Goal: Task Accomplishment & Management: Complete application form

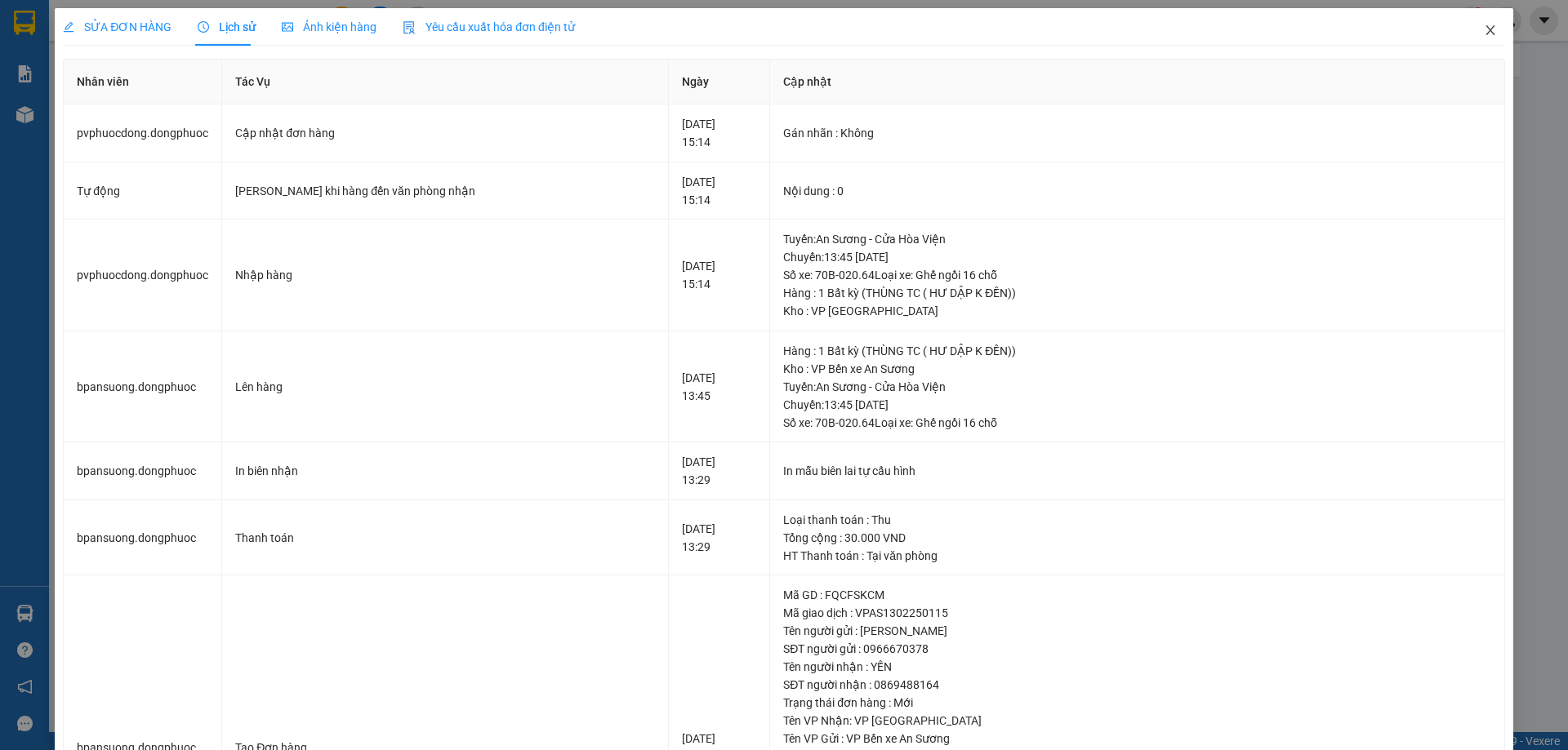
click at [1483, 30] on icon "close" at bounding box center [1490, 30] width 13 height 13
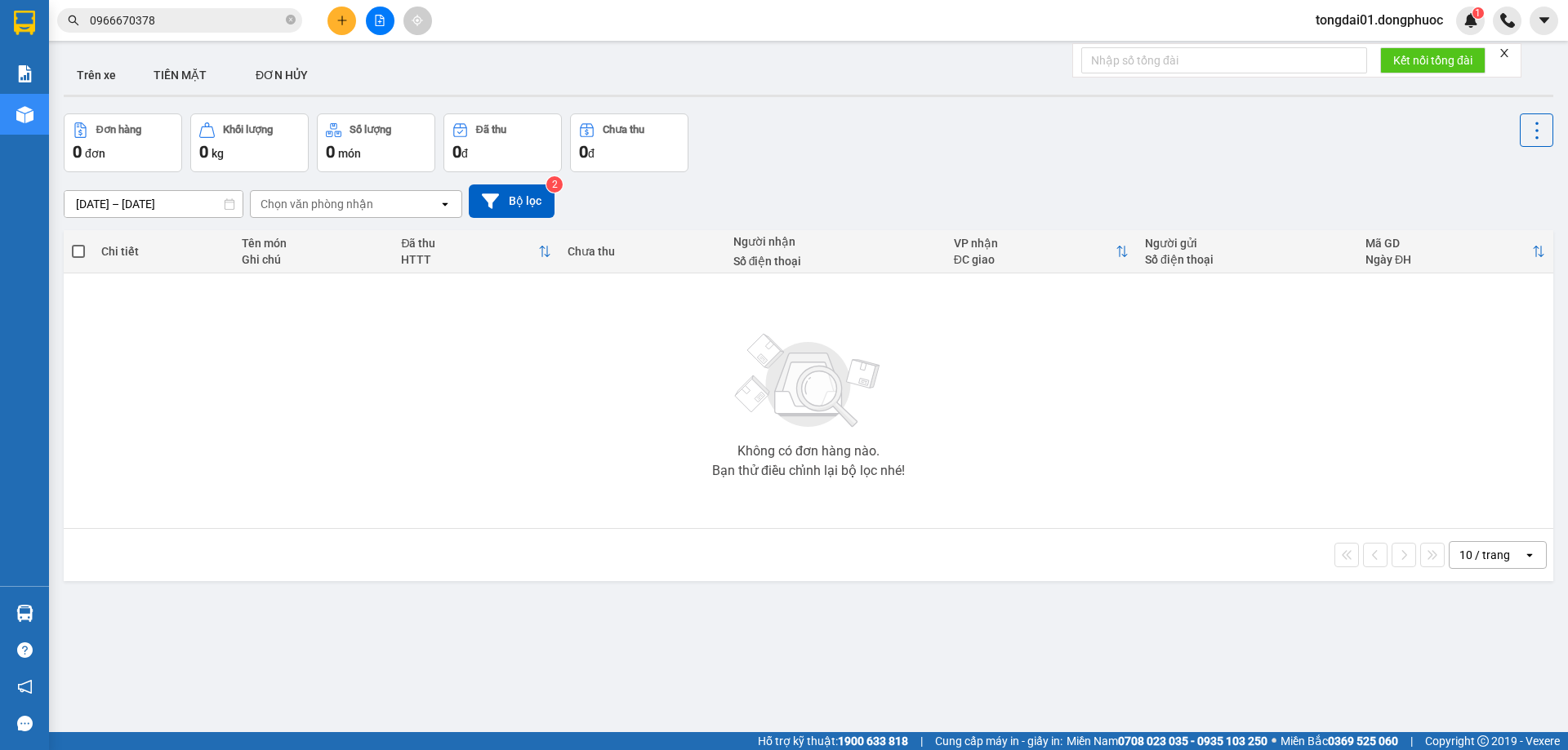
click at [259, 25] on input "0966670378" at bounding box center [186, 20] width 193 height 18
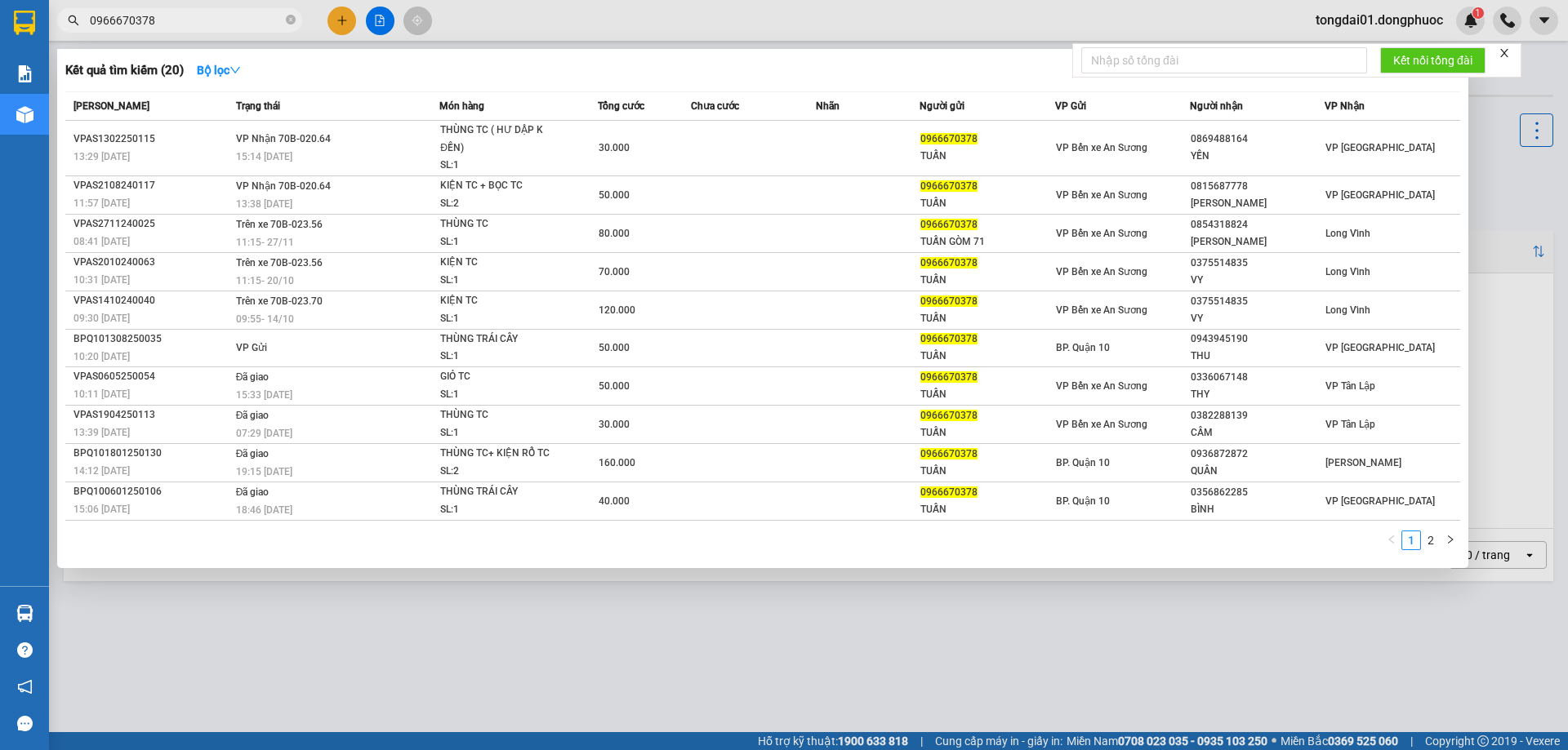
click at [259, 25] on input "0966670378" at bounding box center [186, 20] width 193 height 18
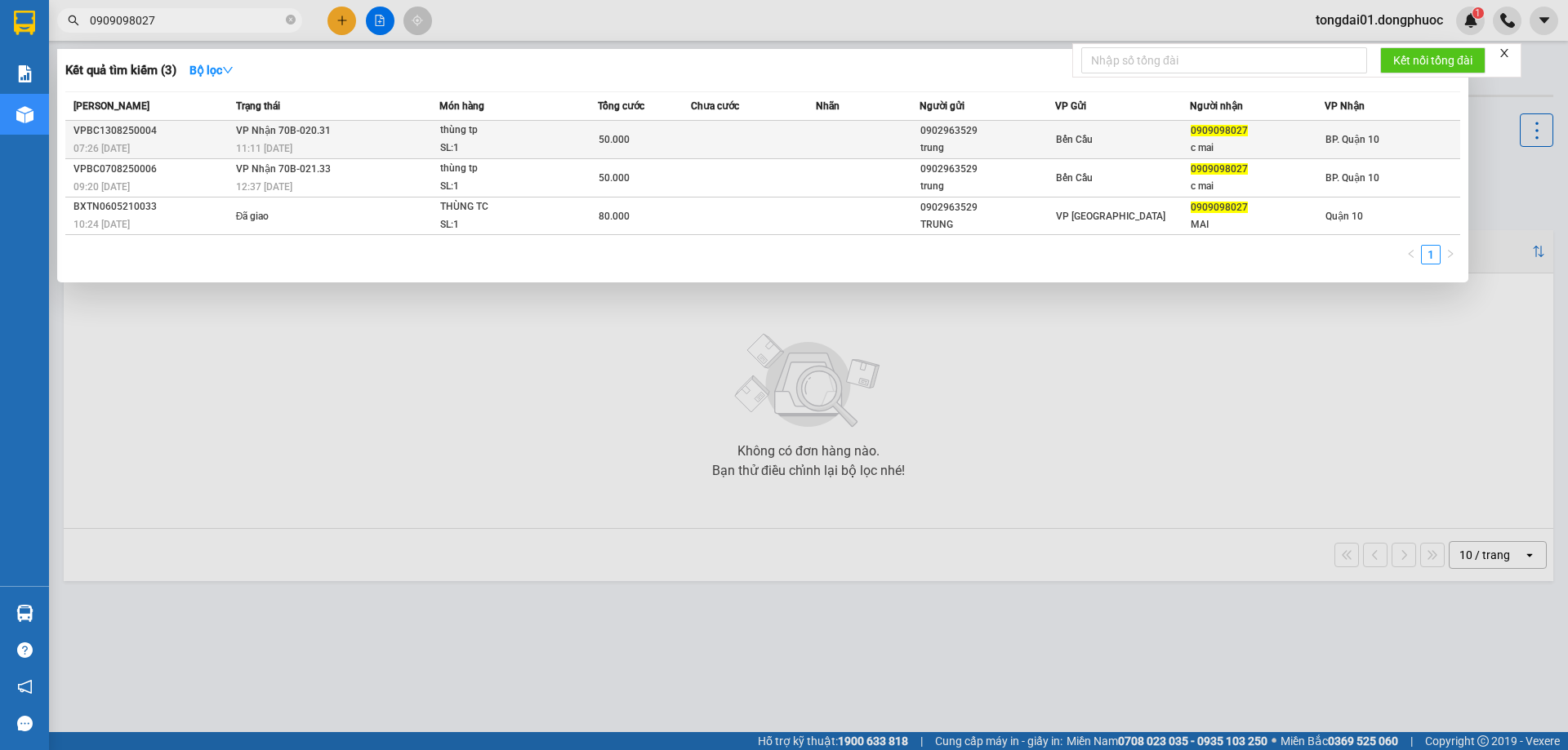
type input "0909098027"
click at [256, 130] on span "VP Nhận 70B-020.31" at bounding box center [284, 130] width 95 height 11
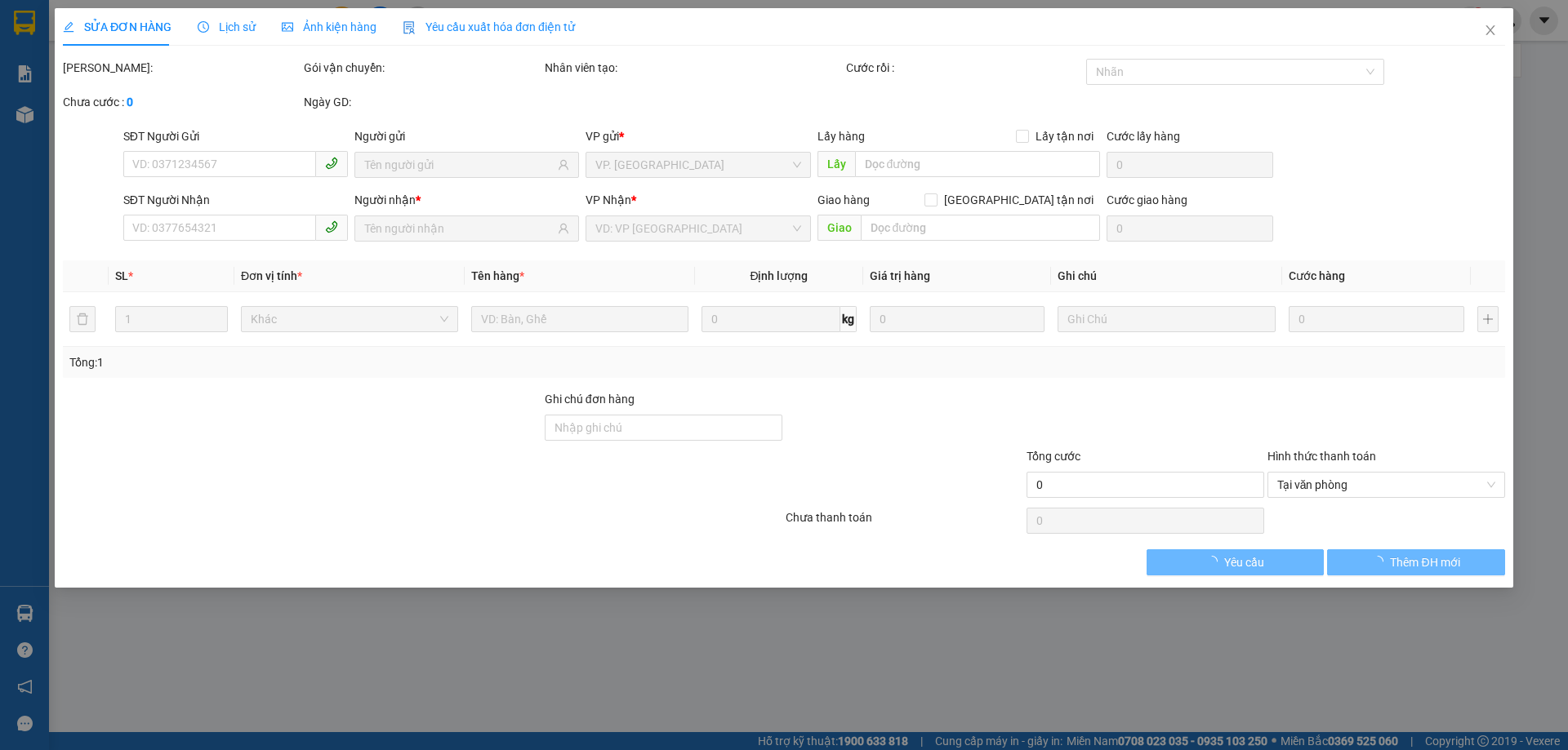
type input "0902963529"
type input "trung"
type input "0909098027"
type input "c mai"
type input "50.000"
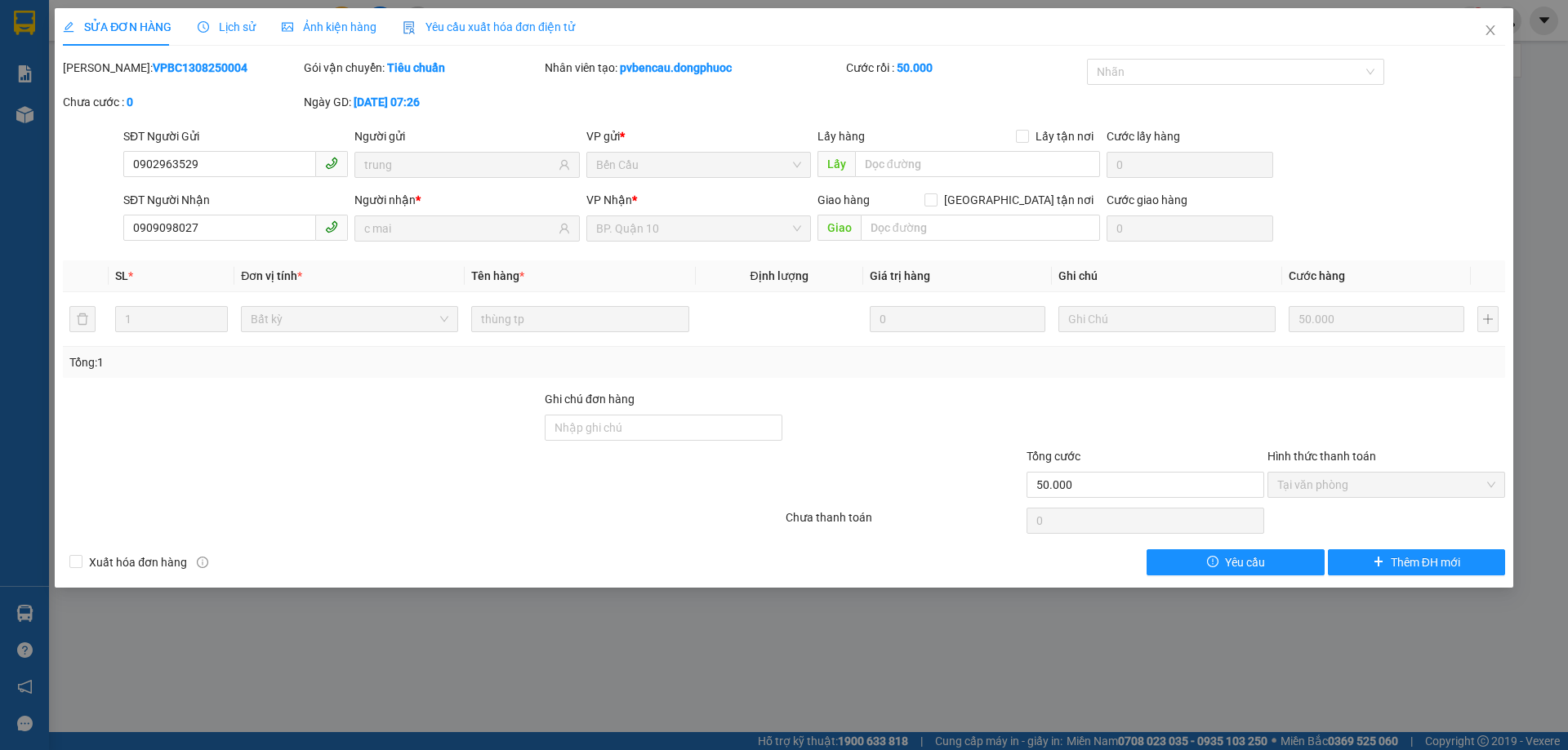
click at [237, 32] on span "Lịch sử" at bounding box center [226, 27] width 58 height 13
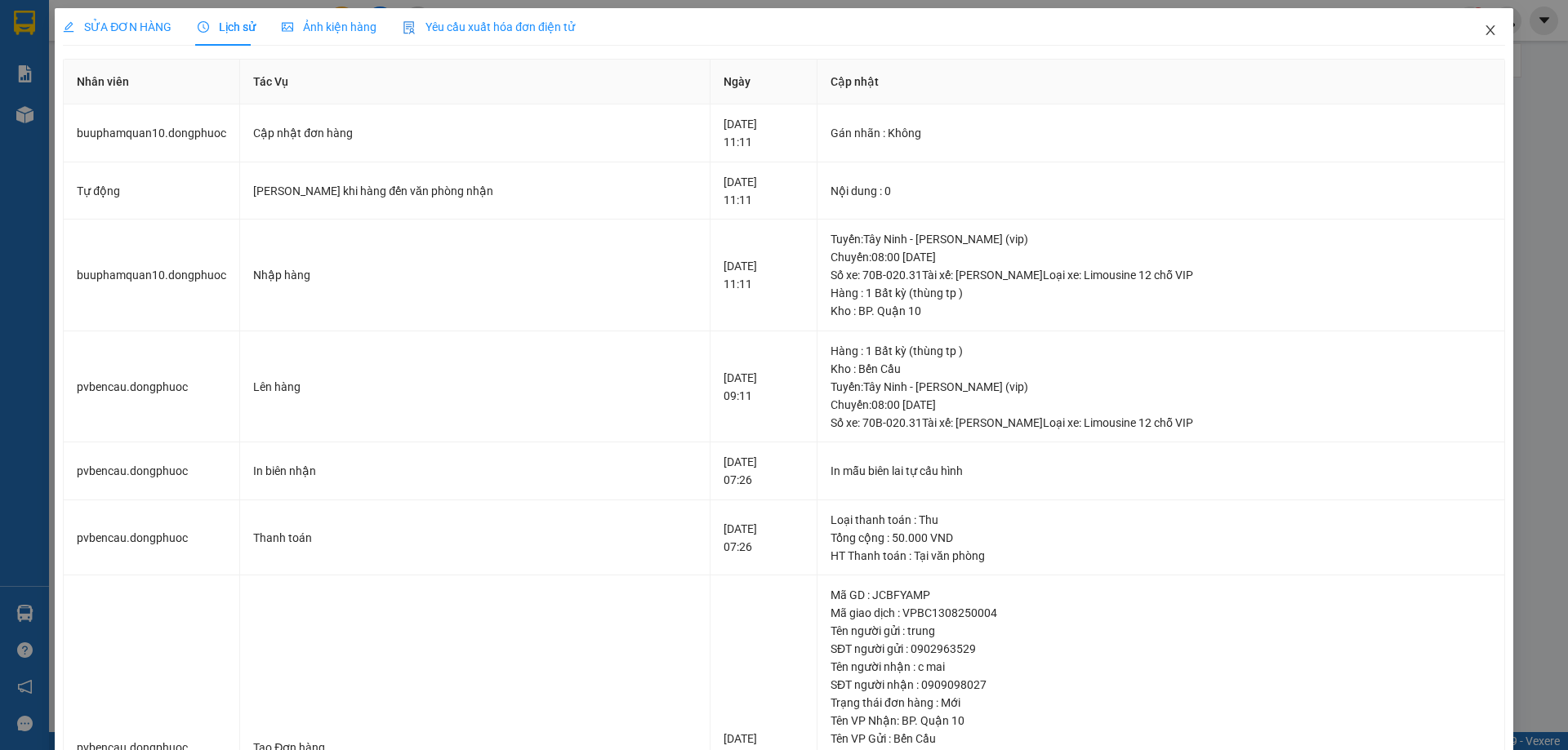
click at [1488, 35] on span "Close" at bounding box center [1490, 31] width 46 height 46
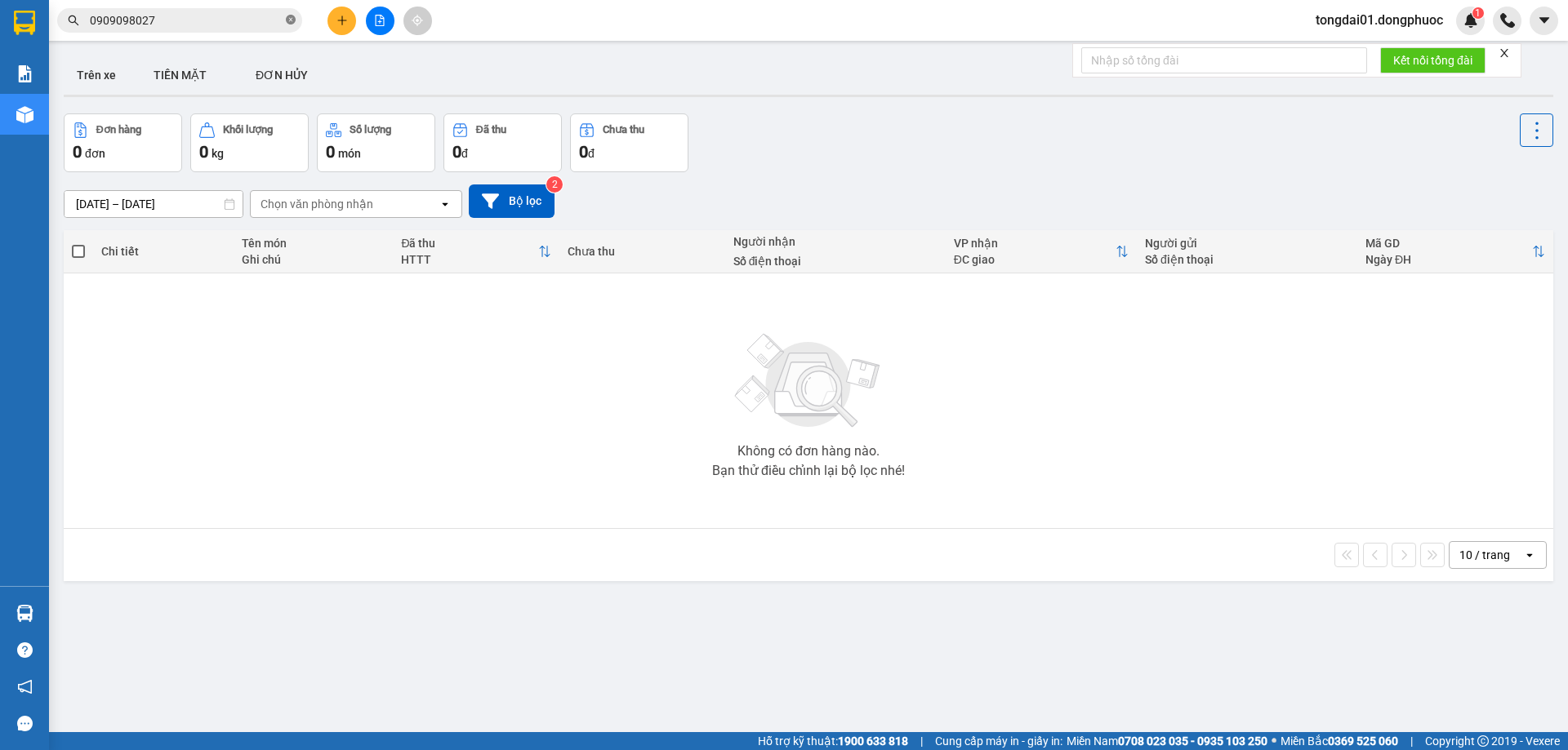
click at [291, 23] on icon "close-circle" at bounding box center [290, 20] width 10 height 10
click at [221, 23] on input "text" at bounding box center [186, 20] width 193 height 18
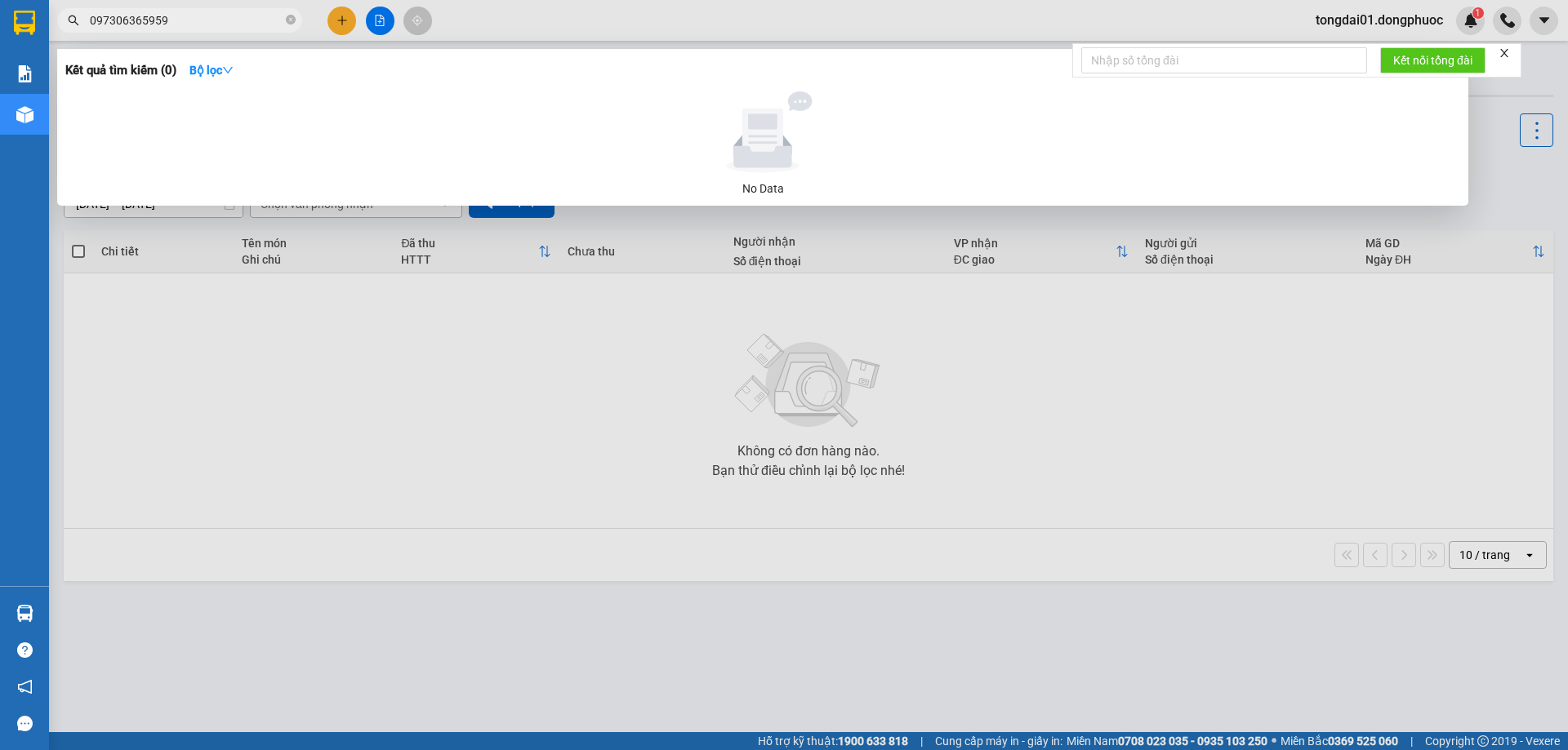
click at [124, 24] on input "097306365959" at bounding box center [186, 20] width 193 height 18
click at [124, 23] on input "09730365959" at bounding box center [186, 20] width 193 height 18
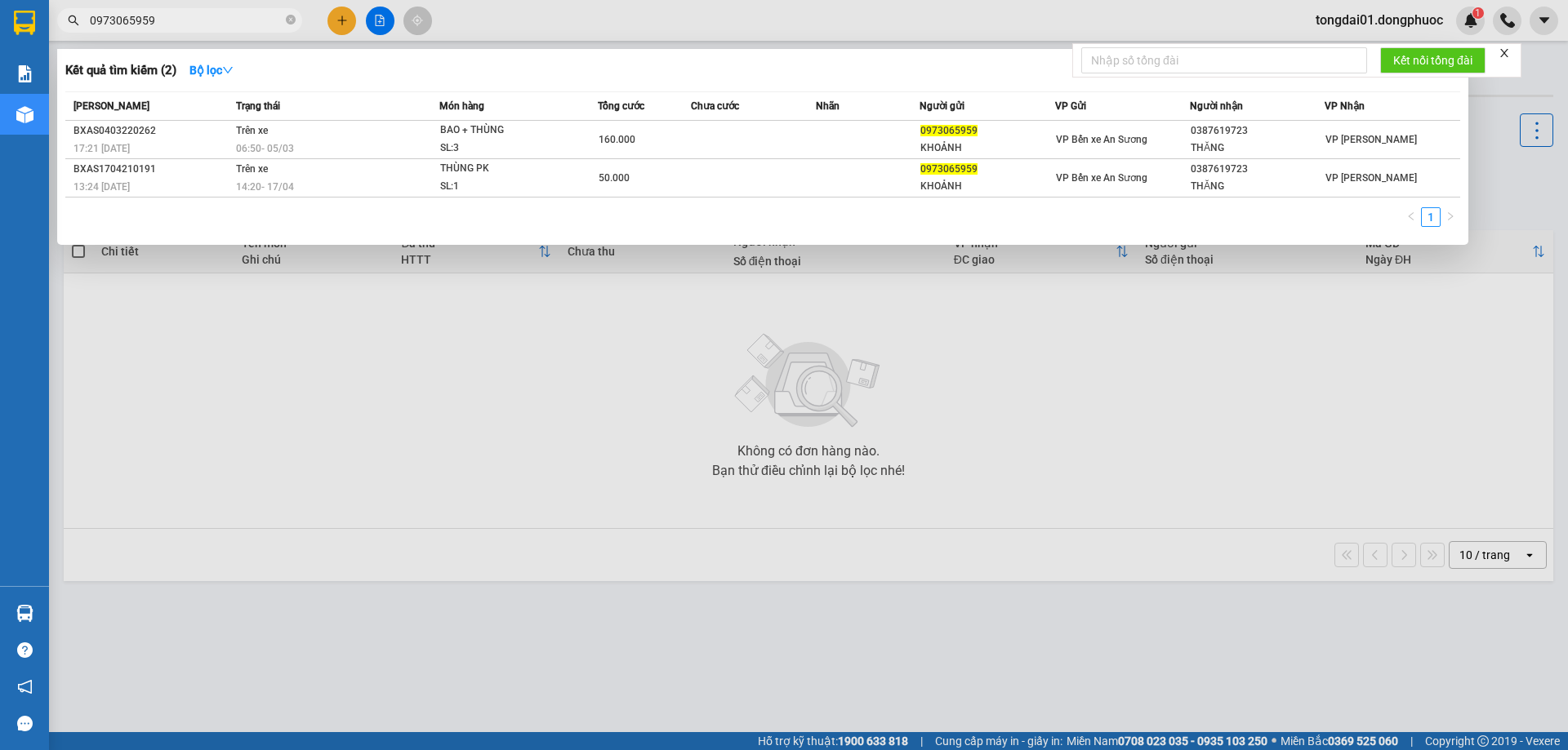
click at [130, 23] on input "0973065959" at bounding box center [186, 20] width 193 height 18
click at [133, 23] on input "0973065959" at bounding box center [186, 20] width 193 height 18
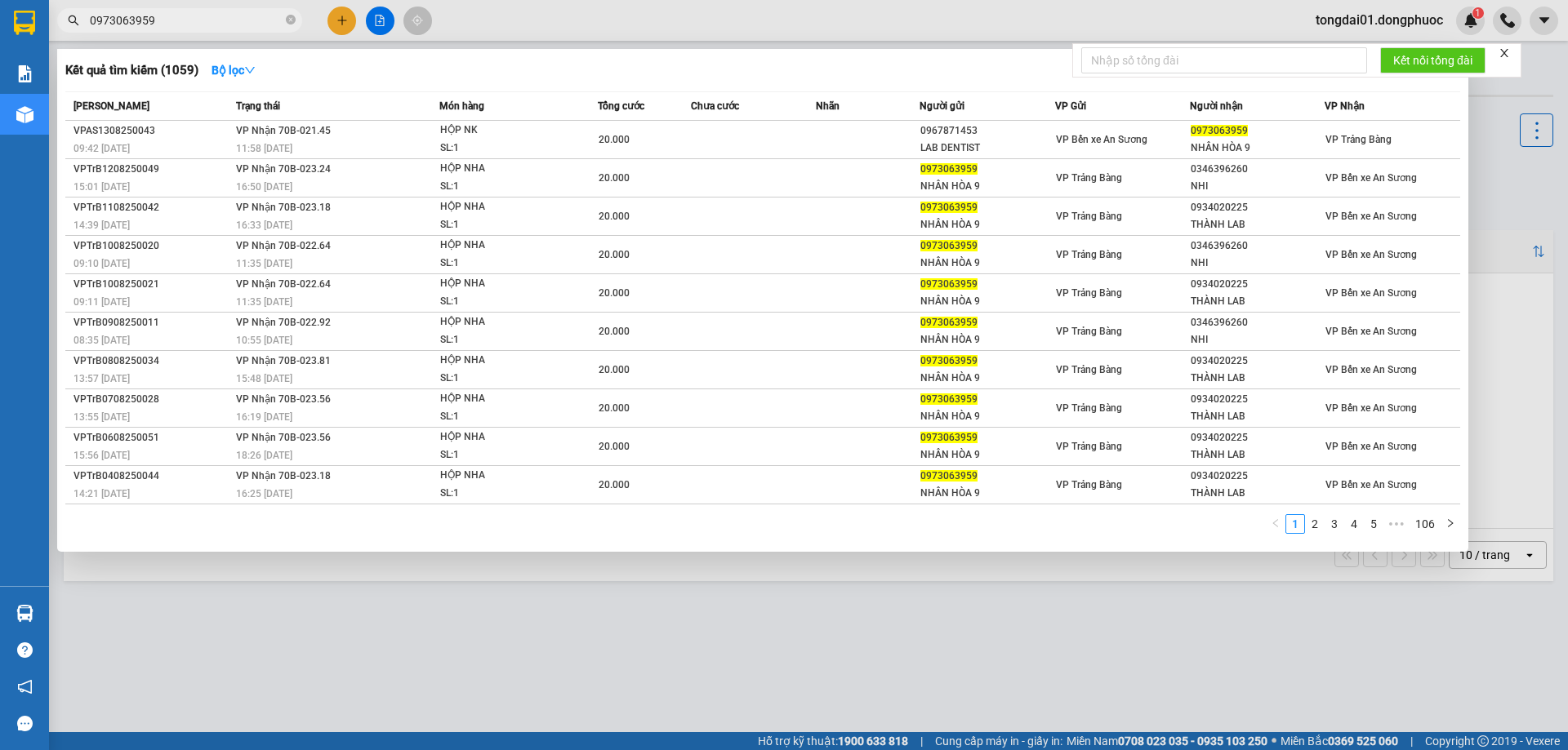
click at [142, 21] on input "0973063959" at bounding box center [186, 20] width 193 height 18
click at [143, 23] on input "0973063959" at bounding box center [186, 20] width 193 height 18
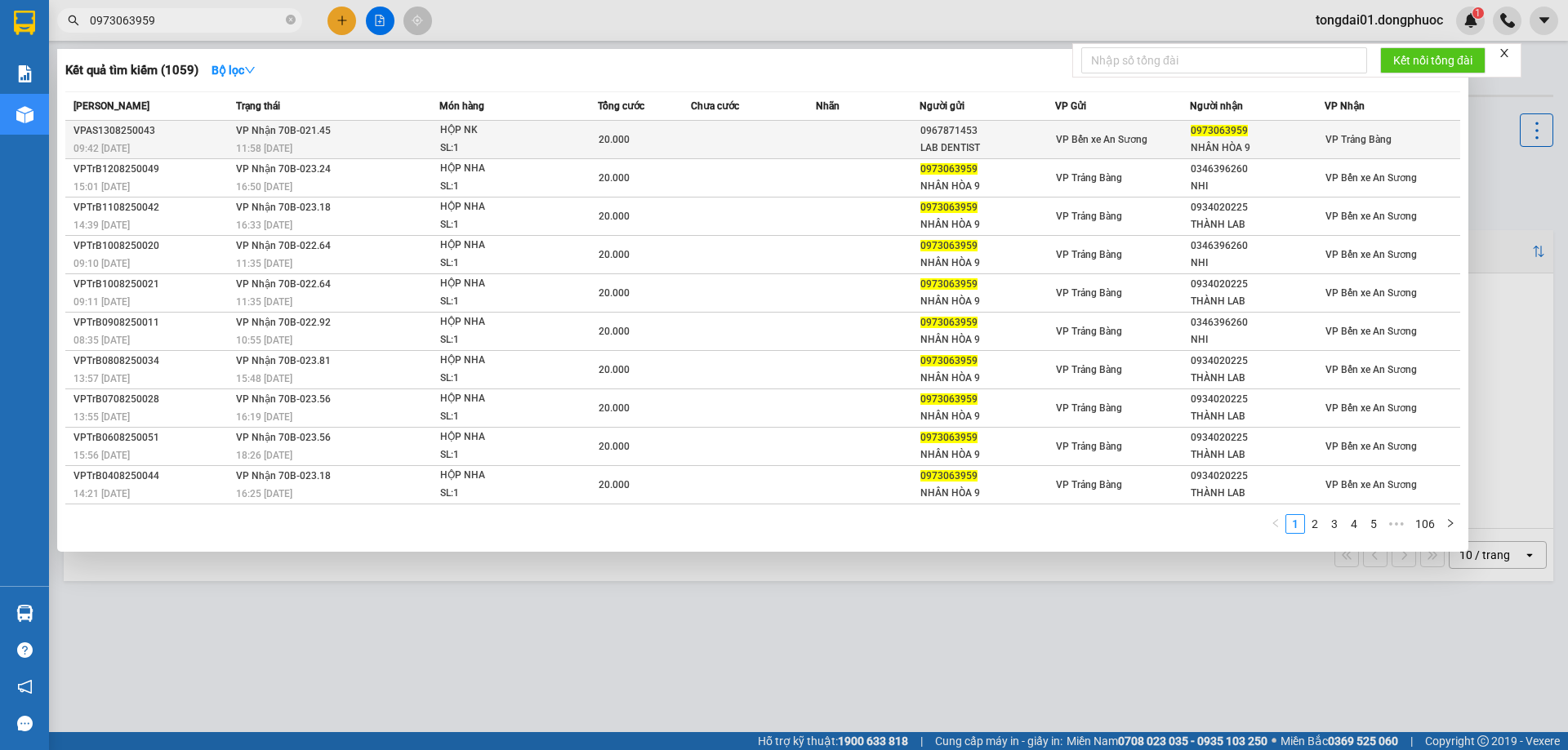
type input "0973063959"
click at [186, 124] on div "VPAS1308250043" at bounding box center [152, 131] width 157 height 17
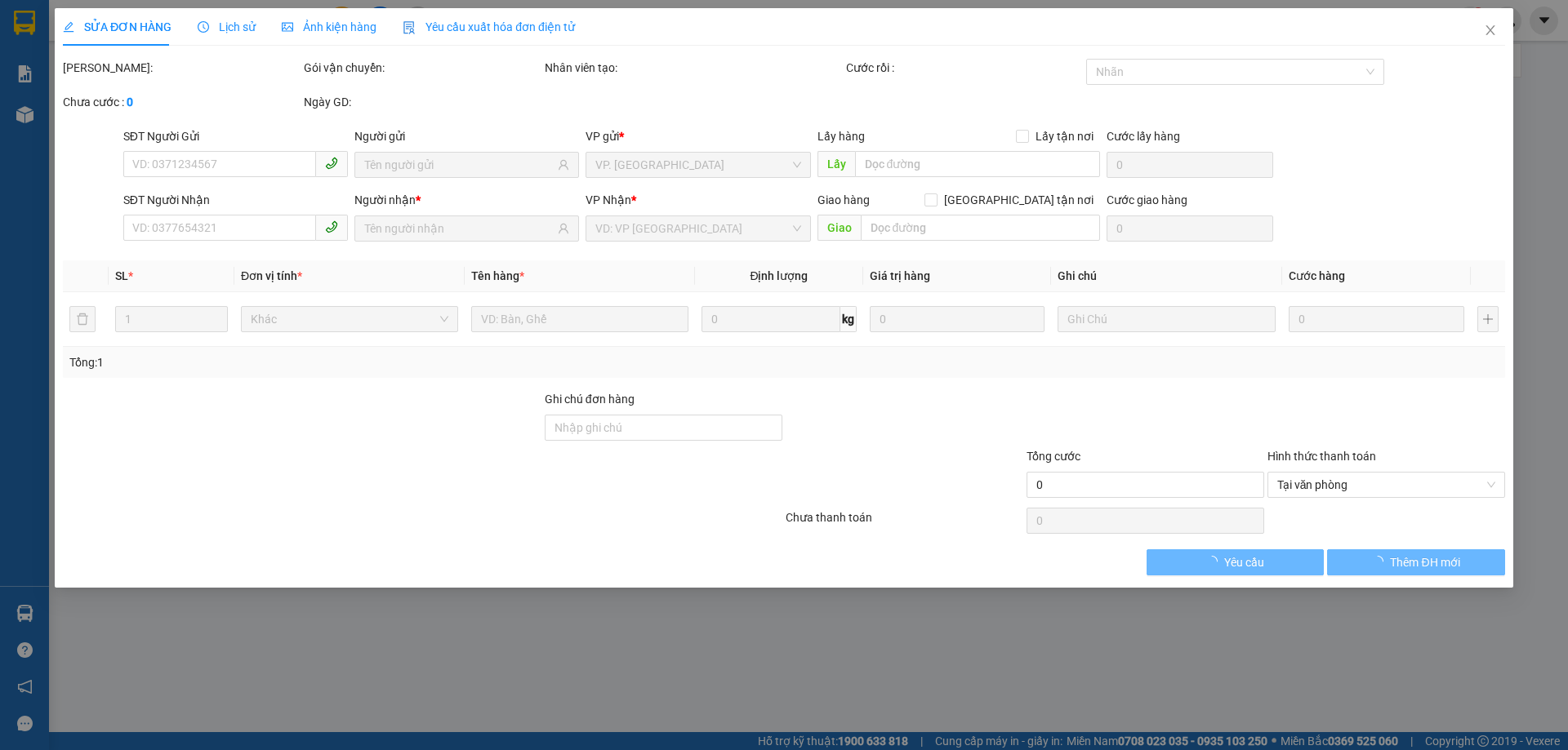
type input "0967871453"
type input "LAB DENTIST"
type input "0973063959"
type input "NHÂN HÒA 9"
type input "20.000"
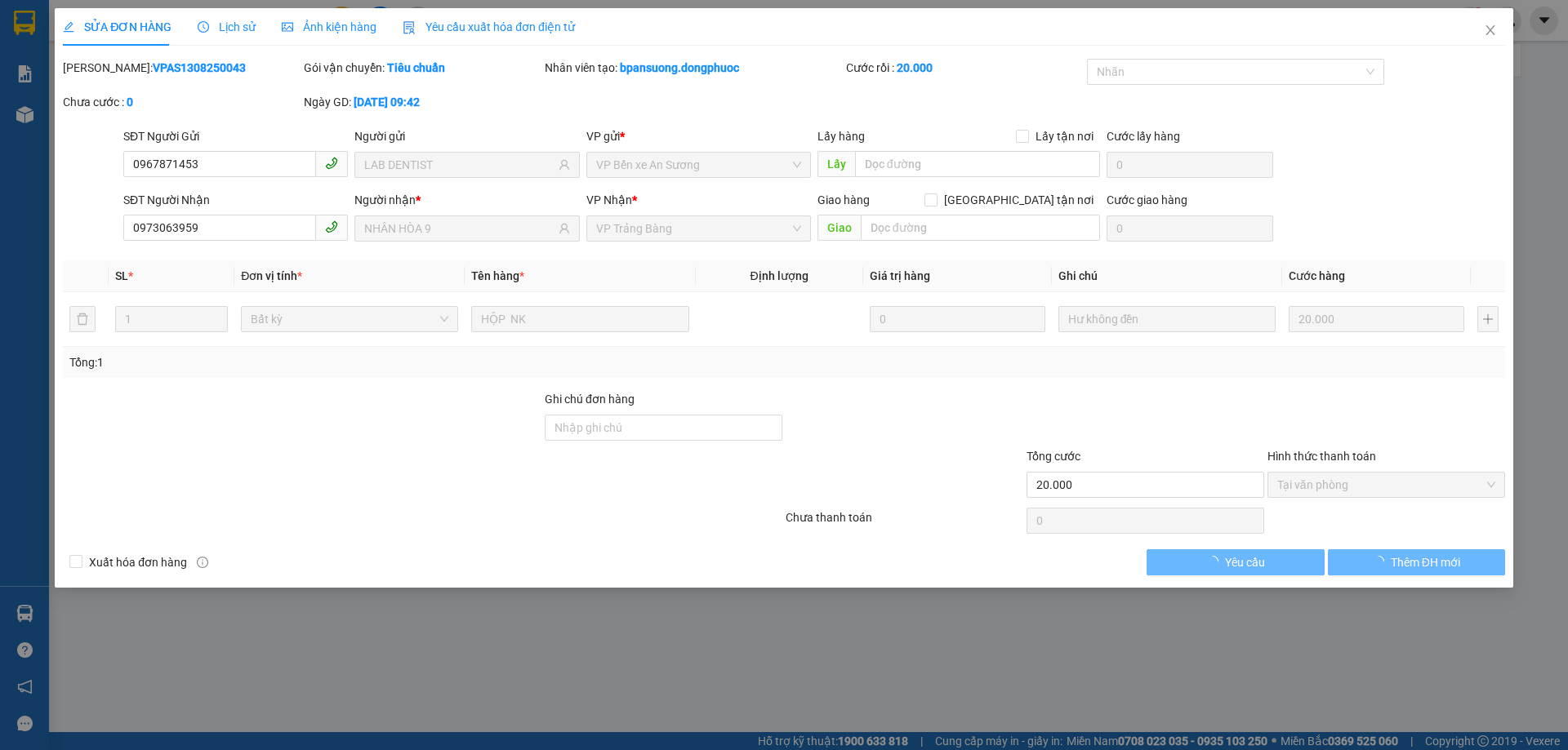
click at [213, 25] on span "Lịch sử" at bounding box center [226, 27] width 58 height 13
